Goal: Find specific page/section: Find specific page/section

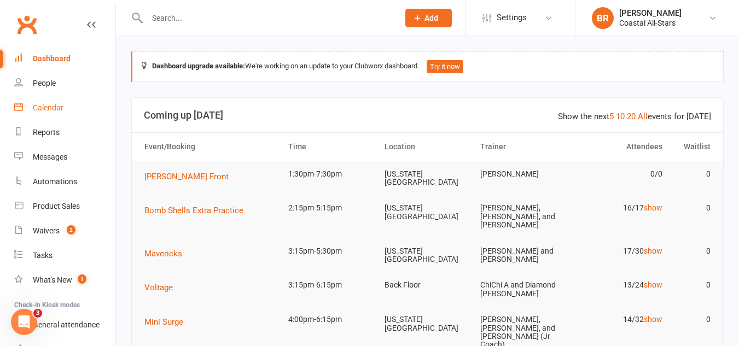
click at [75, 101] on link "Calendar" at bounding box center [64, 108] width 101 height 25
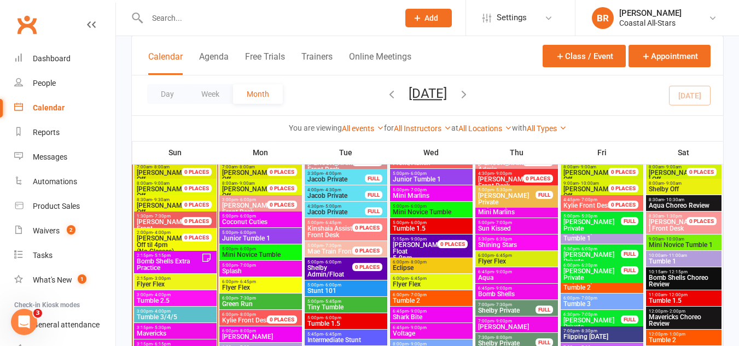
scroll to position [953, 0]
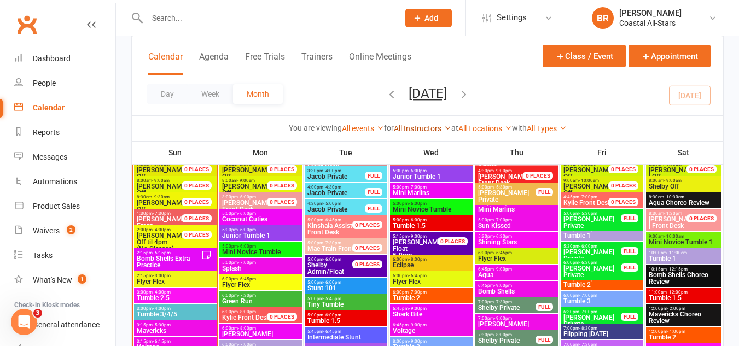
click at [418, 131] on link "All Instructors" at bounding box center [422, 128] width 57 height 9
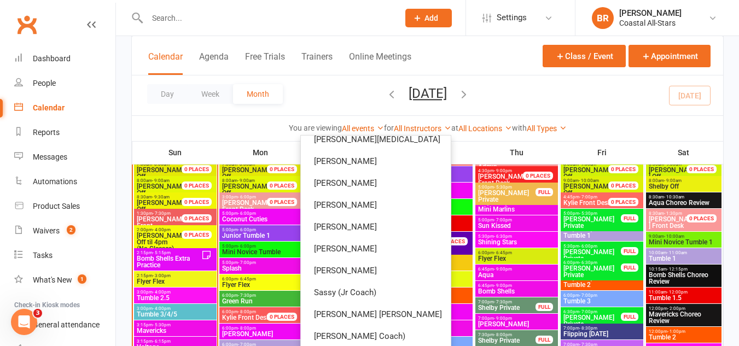
scroll to position [485, 0]
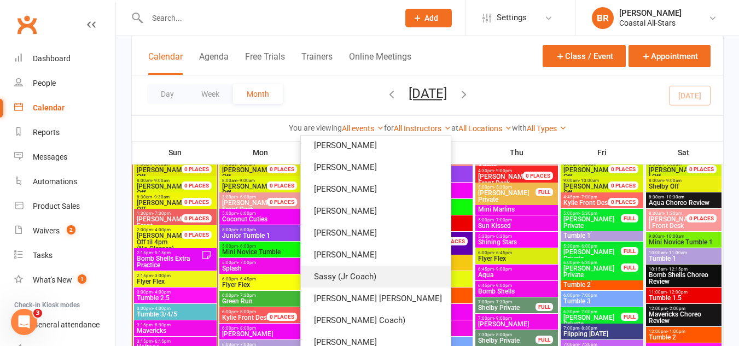
click at [387, 269] on link "Sassy (Jr Coach)" at bounding box center [376, 277] width 150 height 22
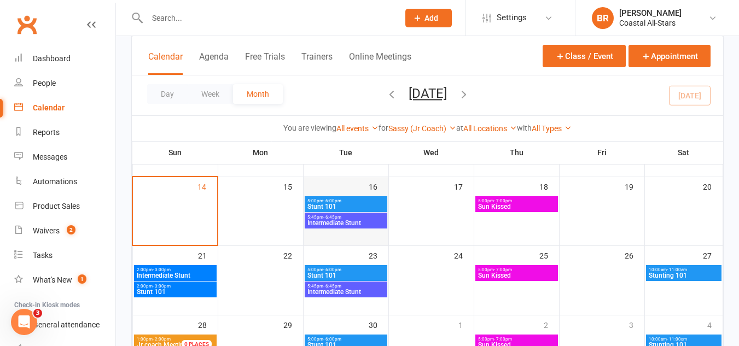
scroll to position [194, 0]
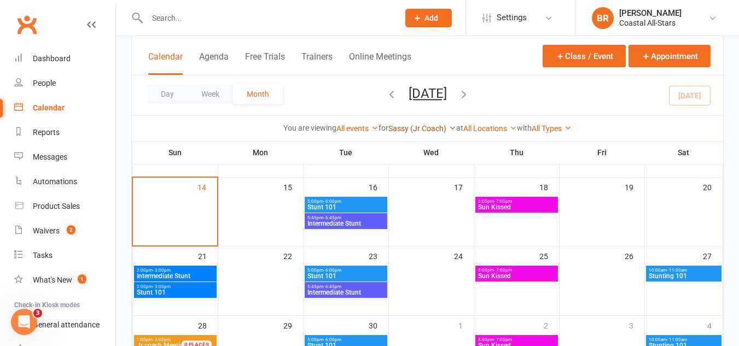
click at [432, 131] on link "Sassy (Jr Coach)" at bounding box center [422, 128] width 68 height 9
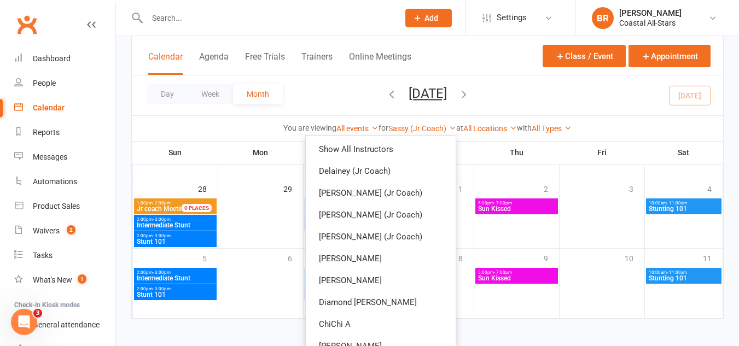
scroll to position [0, 0]
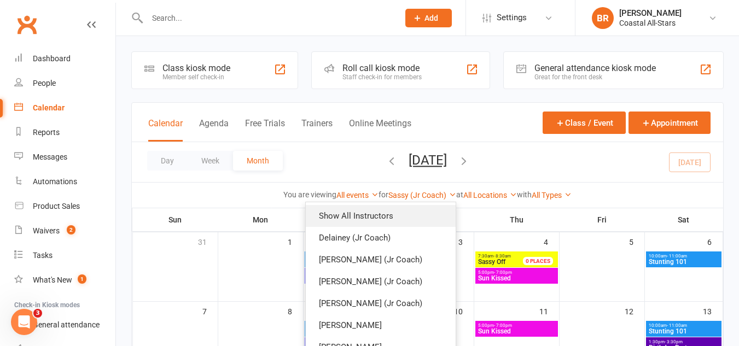
drag, startPoint x: 395, startPoint y: 209, endPoint x: 381, endPoint y: 218, distance: 16.7
click at [381, 218] on link "Show All Instructors" at bounding box center [381, 216] width 150 height 22
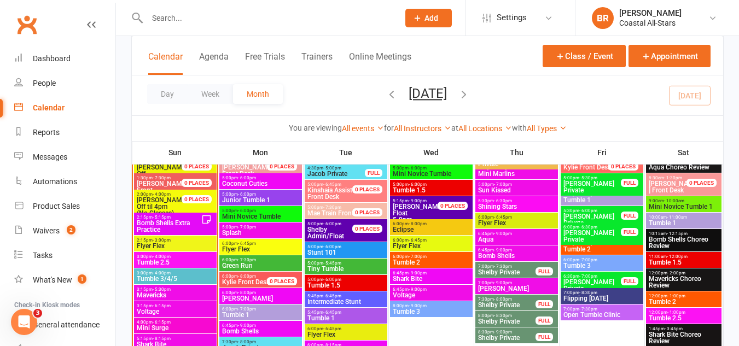
scroll to position [988, 0]
